Goal: Task Accomplishment & Management: Manage account settings

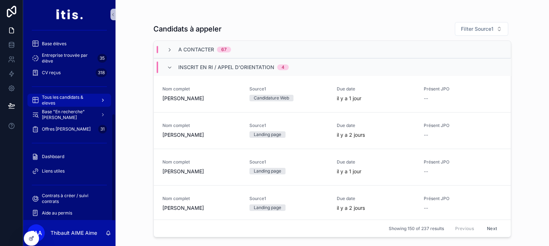
scroll to position [155, 0]
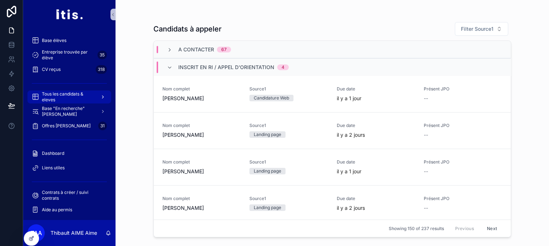
click at [82, 98] on span "Tous les candidats & eleves" at bounding box center [68, 97] width 53 height 12
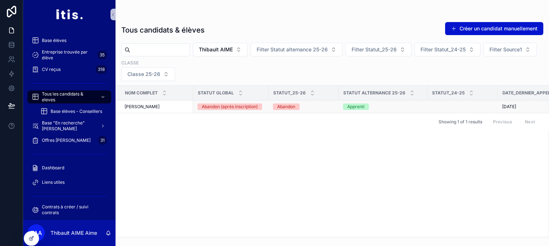
click at [158, 106] on div "[PERSON_NAME]" at bounding box center [157, 107] width 64 height 6
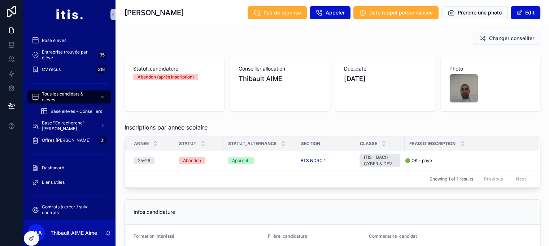
scroll to position [78, 0]
click at [32, 239] on icon at bounding box center [32, 238] width 6 height 6
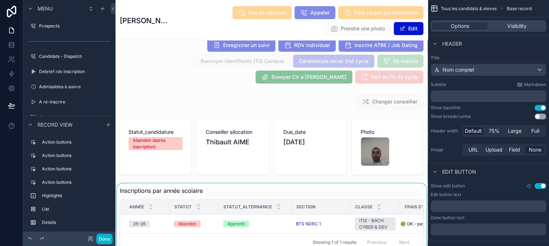
click at [198, 228] on div "scrollable content" at bounding box center [272, 218] width 312 height 70
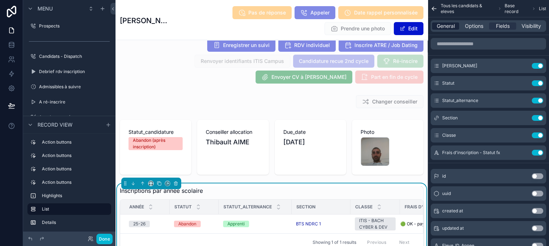
click at [454, 27] on span "General" at bounding box center [446, 25] width 18 height 7
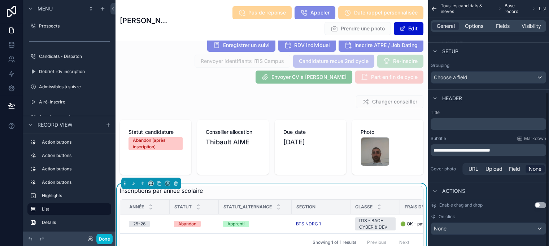
scroll to position [23, 0]
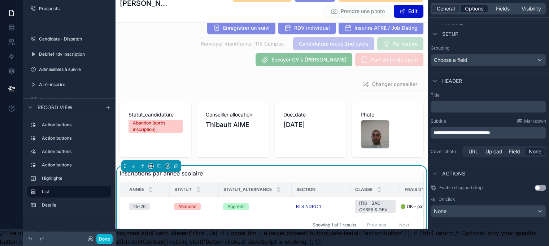
click at [480, 5] on span "Options" at bounding box center [474, 8] width 18 height 7
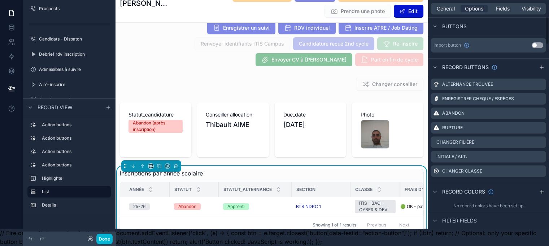
scroll to position [299, 0]
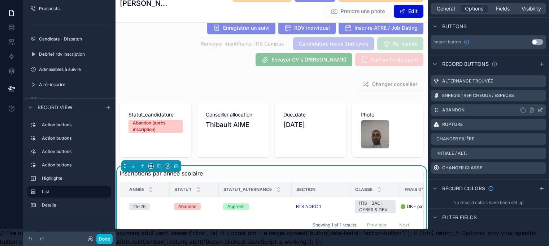
click at [542, 109] on icon "scrollable content" at bounding box center [540, 110] width 3 height 3
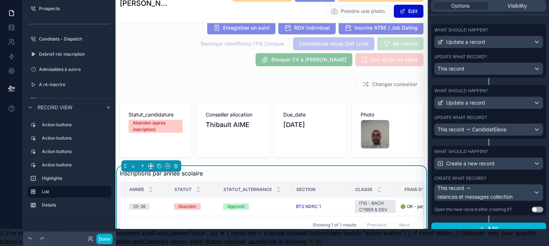
scroll to position [238, 0]
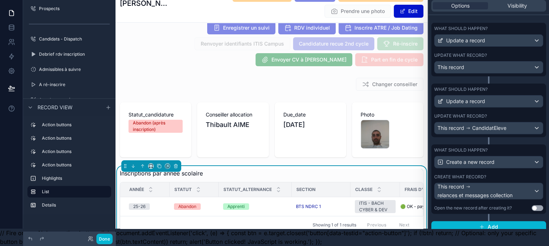
click at [497, 113] on div "Update what record?" at bounding box center [489, 116] width 109 height 6
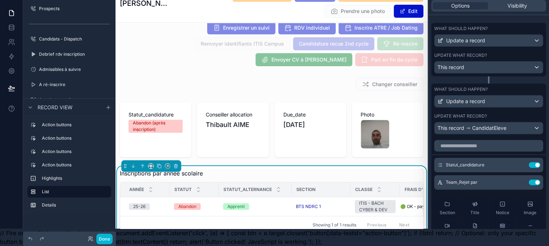
click at [504, 52] on div "Update what record?" at bounding box center [489, 55] width 109 height 6
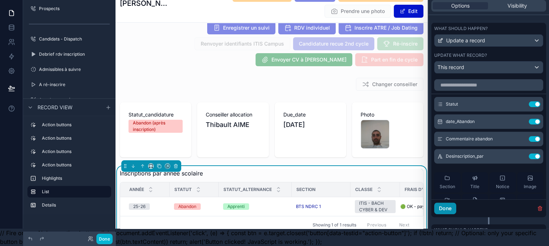
click at [445, 203] on button "Done" at bounding box center [446, 208] width 22 height 12
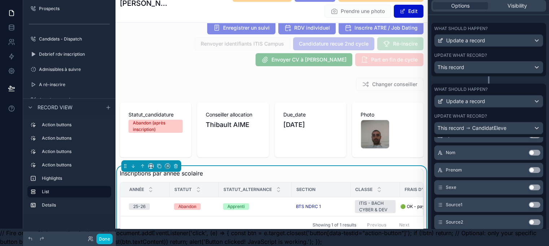
scroll to position [154, 0]
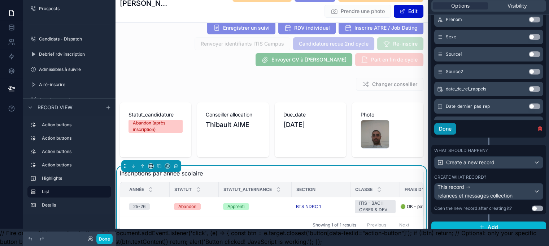
click at [457, 124] on button "Done" at bounding box center [446, 129] width 22 height 12
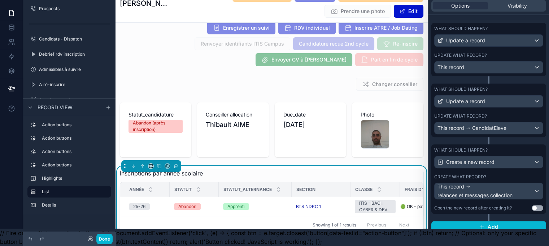
click at [470, 147] on label "What should happen?" at bounding box center [461, 150] width 53 height 6
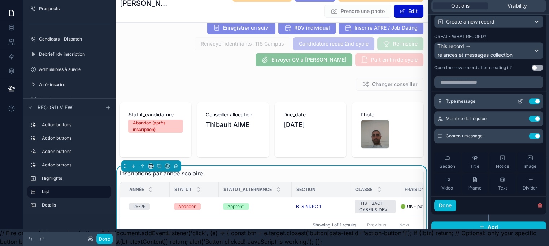
click at [522, 99] on icon at bounding box center [522, 99] width 1 height 1
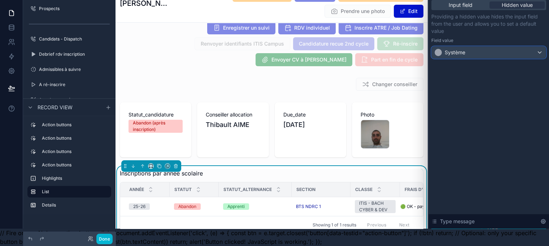
click at [535, 47] on div "Système" at bounding box center [489, 53] width 114 height 12
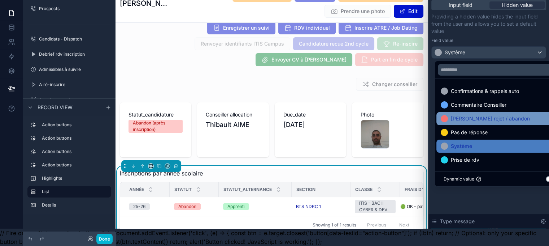
click at [494, 115] on span "[PERSON_NAME] rejet / abandon" at bounding box center [490, 118] width 79 height 9
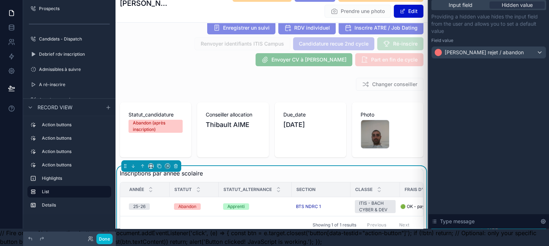
scroll to position [0, 0]
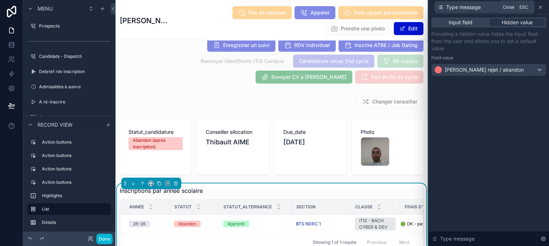
click at [544, 7] on icon at bounding box center [541, 7] width 6 height 6
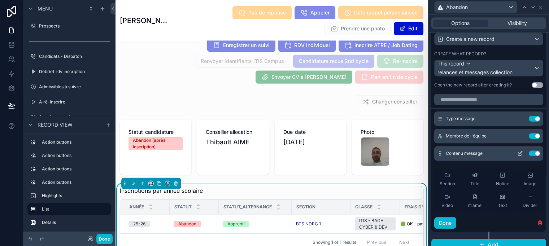
click at [520, 152] on icon at bounding box center [521, 152] width 3 height 3
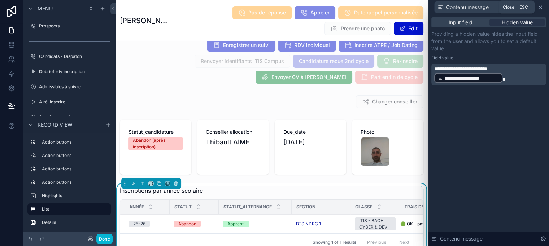
click at [542, 7] on icon at bounding box center [540, 7] width 3 height 3
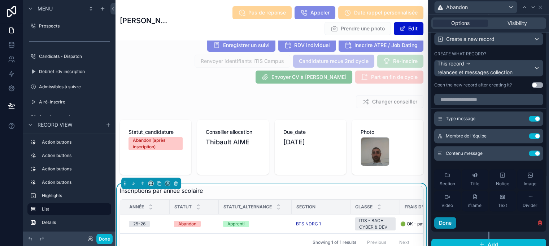
click at [457, 221] on button "Done" at bounding box center [446, 223] width 22 height 12
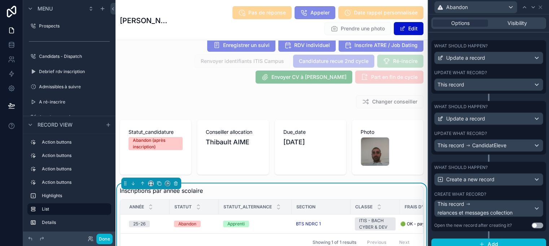
scroll to position [23, 0]
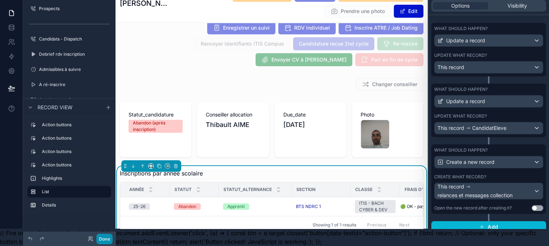
click at [105, 239] on button "Done" at bounding box center [104, 238] width 16 height 10
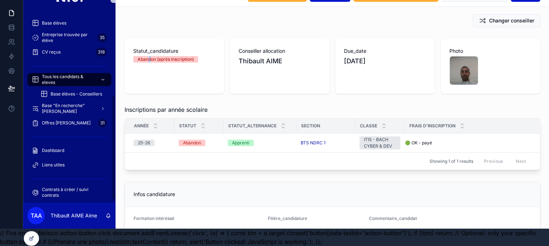
click at [148, 89] on div "Statut_candidature Abandon (après inscription) Conseiller allocation Thibault A…" at bounding box center [333, 66] width 434 height 61
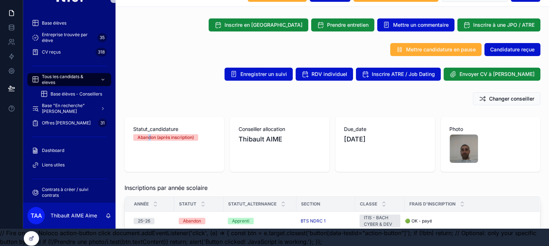
scroll to position [0, 0]
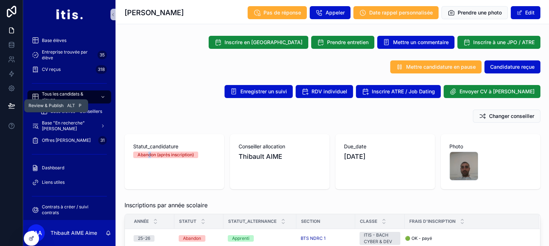
click at [9, 103] on icon at bounding box center [11, 105] width 7 height 7
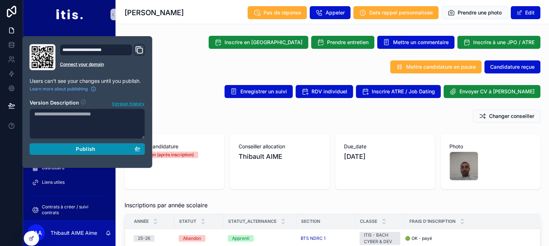
click at [69, 148] on div "Publish" at bounding box center [87, 149] width 106 height 7
